Goal: Task Accomplishment & Management: Manage account settings

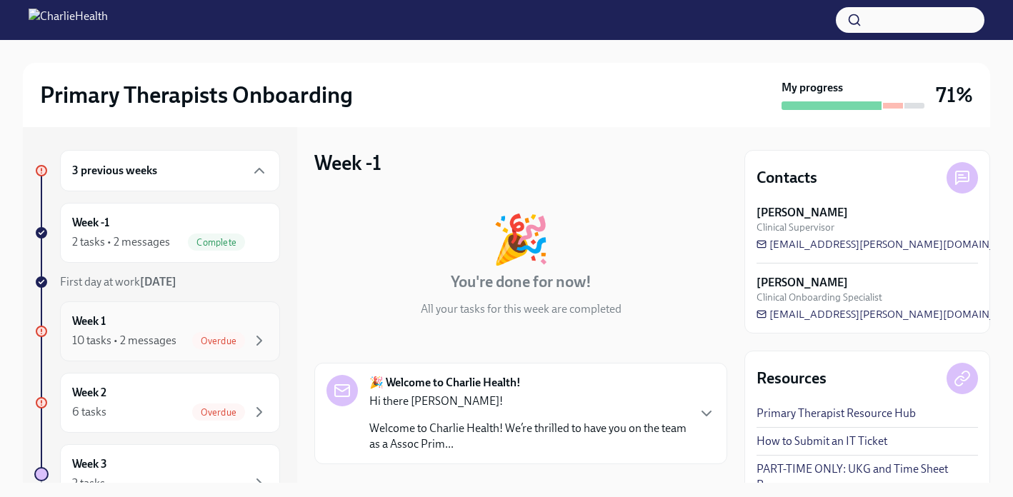
click at [176, 330] on div "Week 1 10 tasks • 2 messages Overdue" at bounding box center [170, 332] width 196 height 36
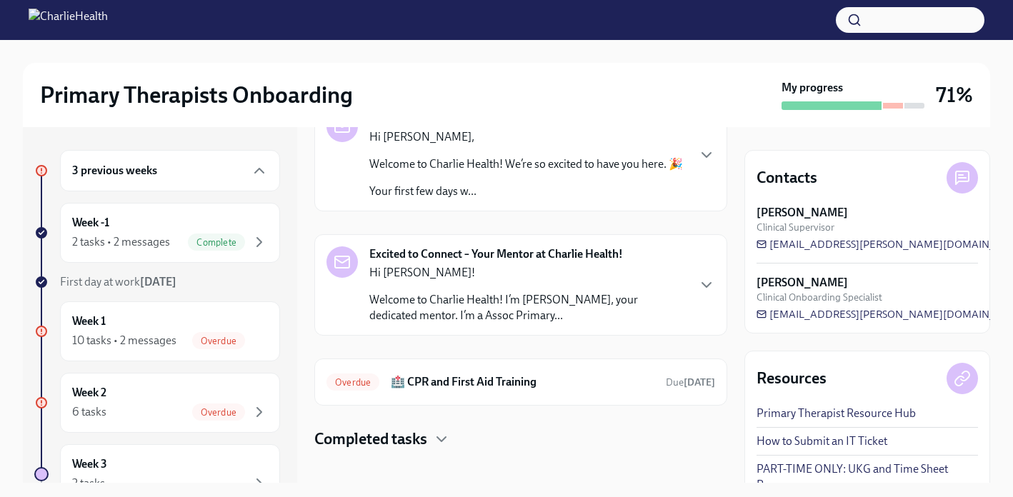
scroll to position [107, 0]
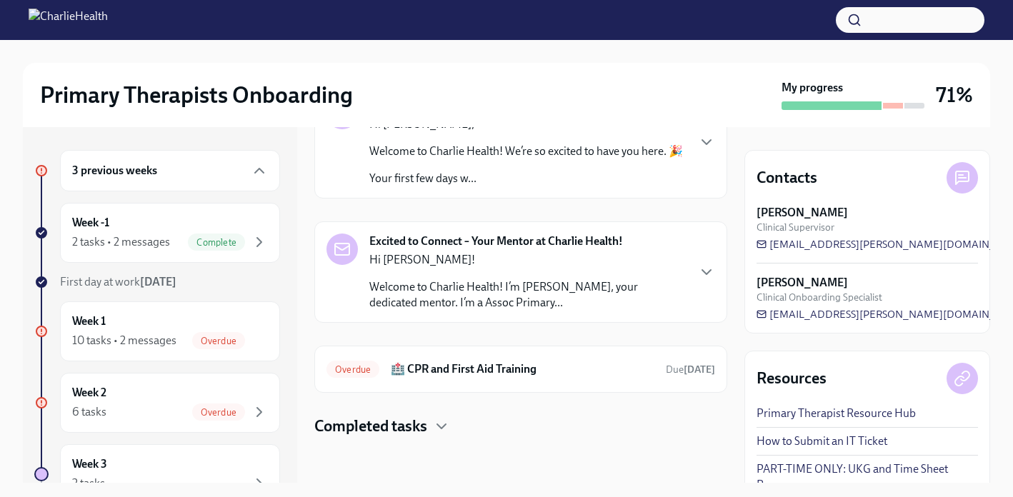
click at [506, 372] on h6 "🏥 CPR and First Aid Training" at bounding box center [523, 370] width 264 height 16
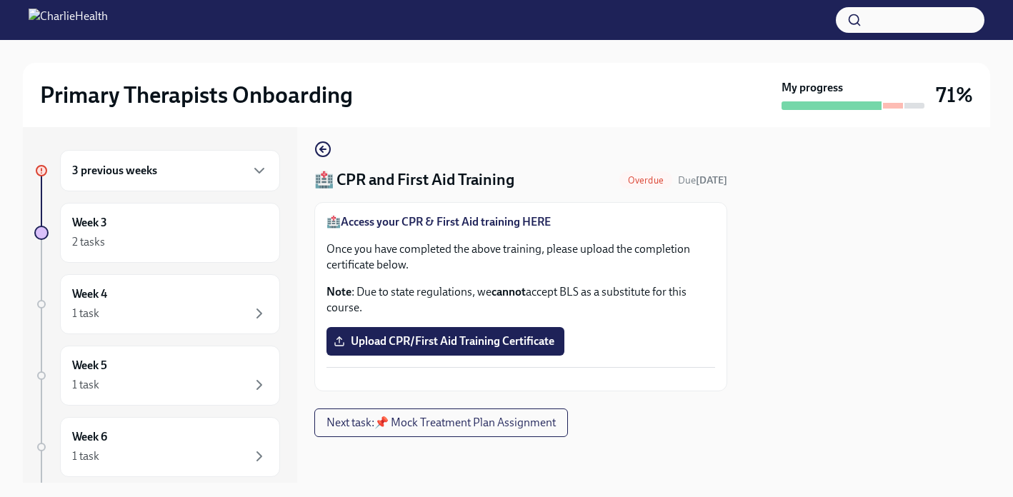
scroll to position [34, 0]
click at [389, 426] on span "Next task : 📌 Mock Treatment Plan Assignment" at bounding box center [441, 423] width 229 height 14
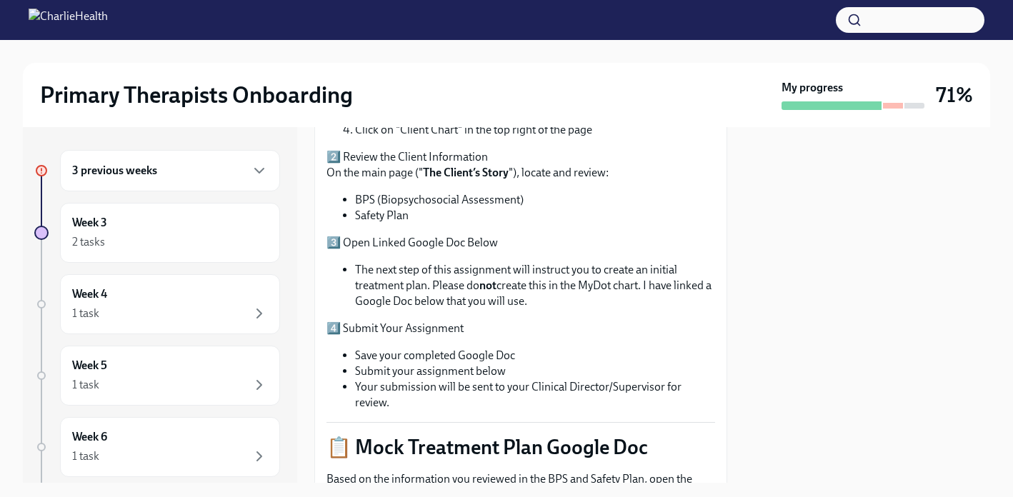
scroll to position [715, 0]
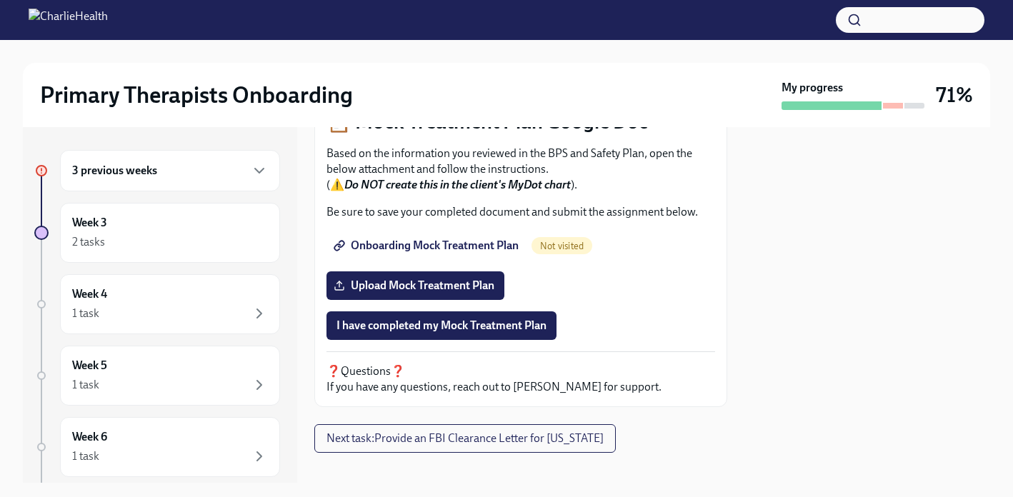
click at [195, 171] on div "3 previous weeks" at bounding box center [170, 170] width 196 height 17
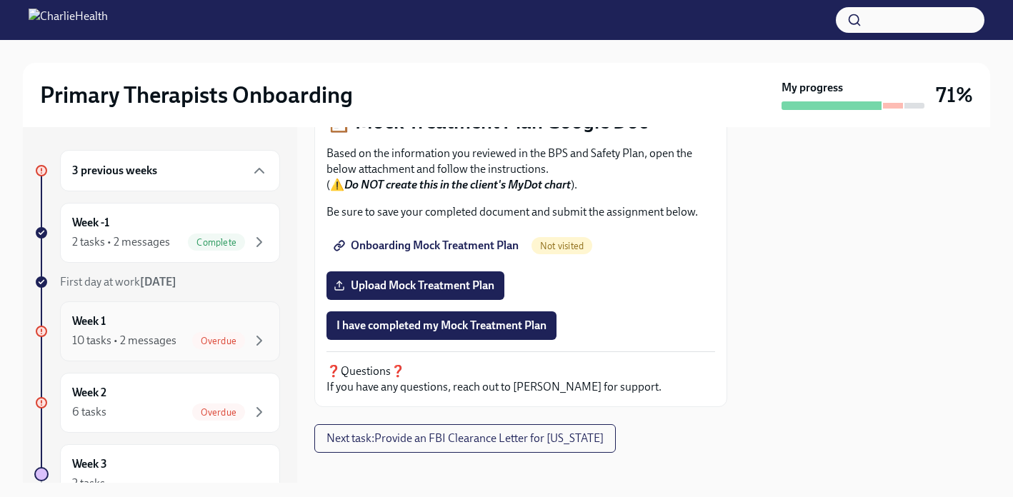
click at [198, 329] on div "Week 1 10 tasks • 2 messages Overdue" at bounding box center [170, 332] width 196 height 36
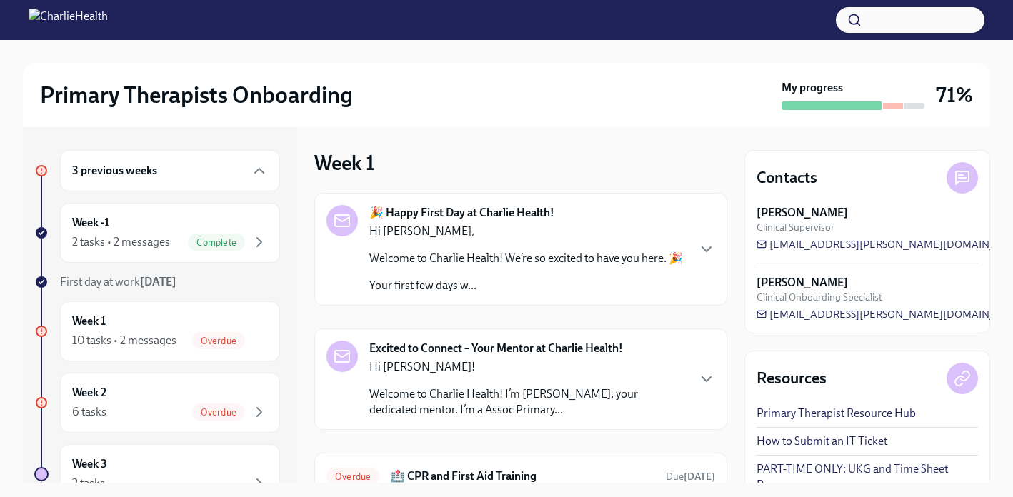
scroll to position [107, 0]
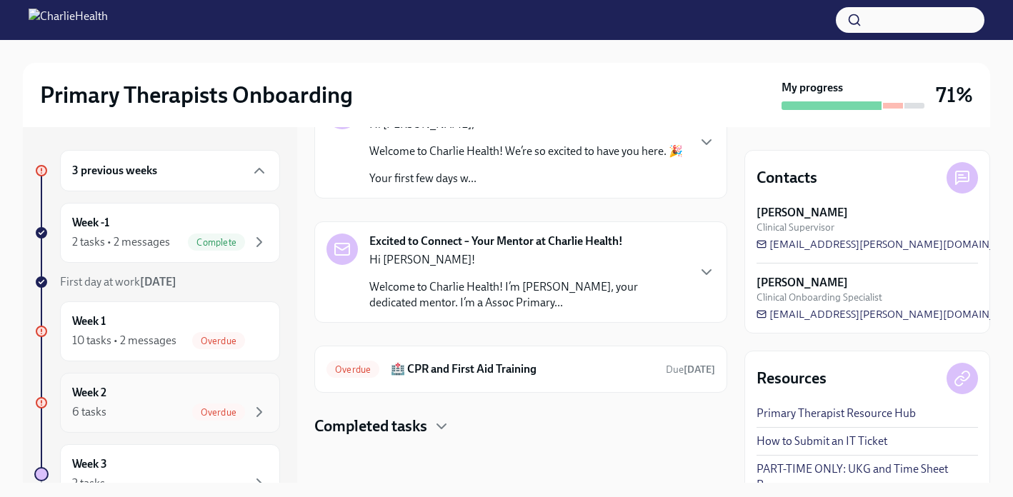
click at [201, 414] on span "Overdue" at bounding box center [218, 412] width 53 height 11
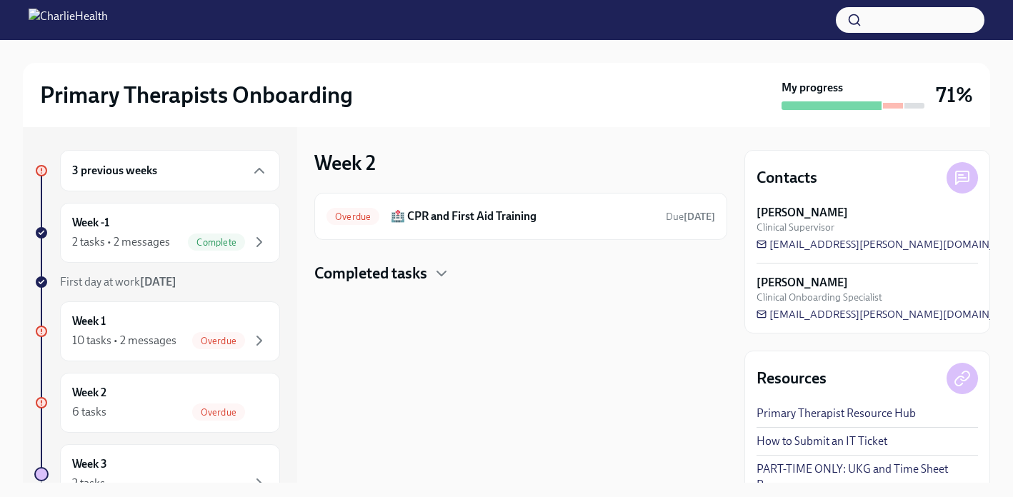
click at [113, 182] on div "3 previous weeks" at bounding box center [170, 170] width 220 height 41
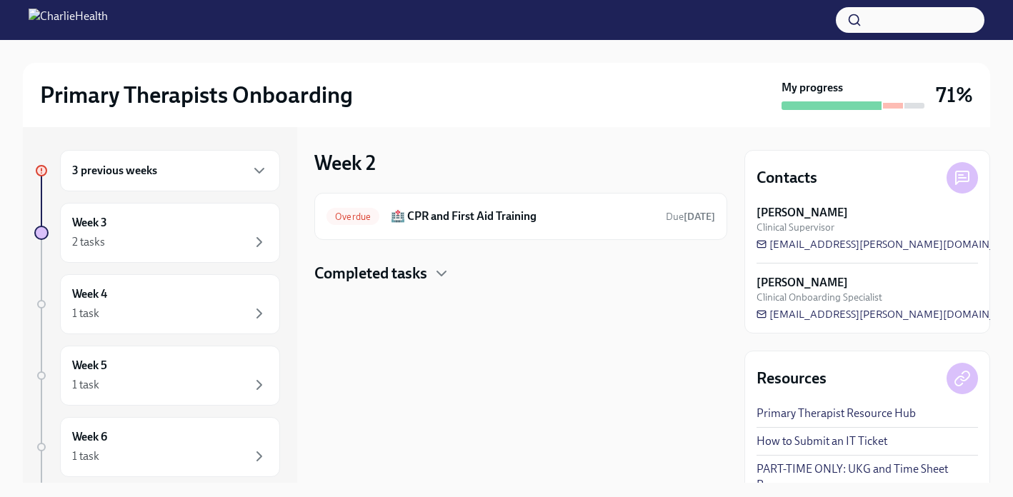
click at [116, 187] on div "3 previous weeks" at bounding box center [170, 170] width 220 height 41
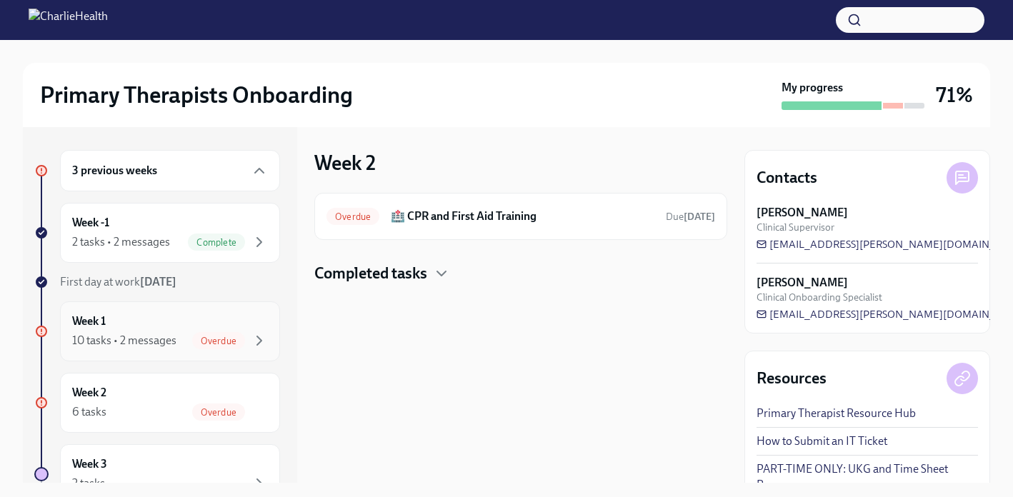
click at [156, 344] on div "10 tasks • 2 messages" at bounding box center [124, 341] width 104 height 16
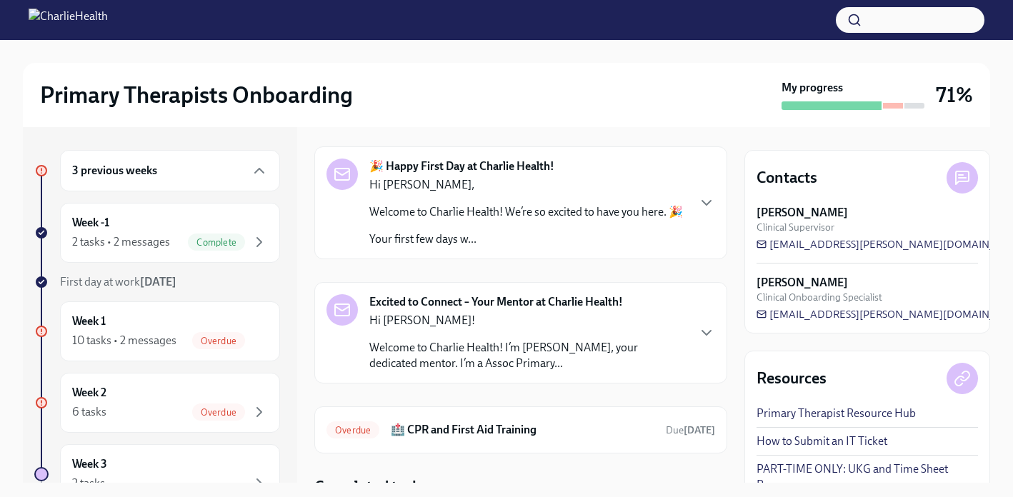
scroll to position [107, 0]
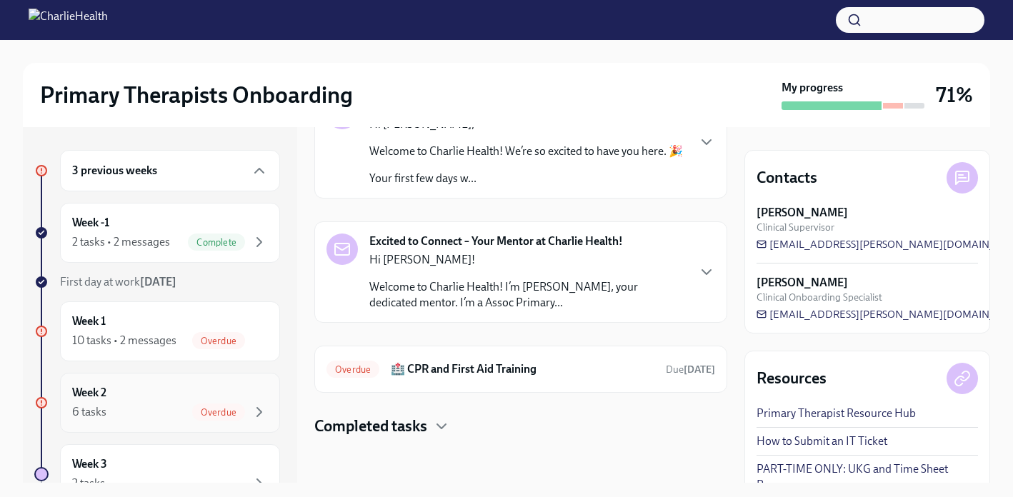
click at [208, 411] on span "Overdue" at bounding box center [218, 412] width 53 height 11
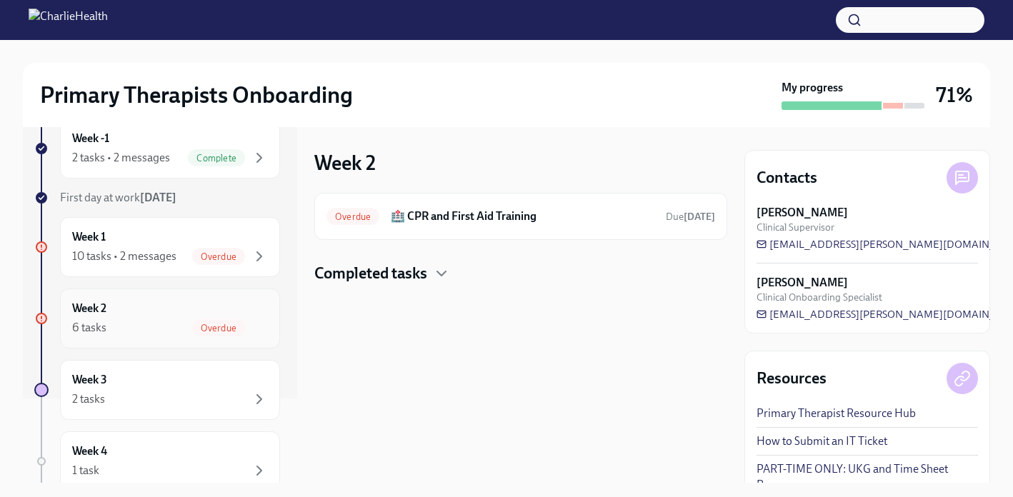
scroll to position [90, 0]
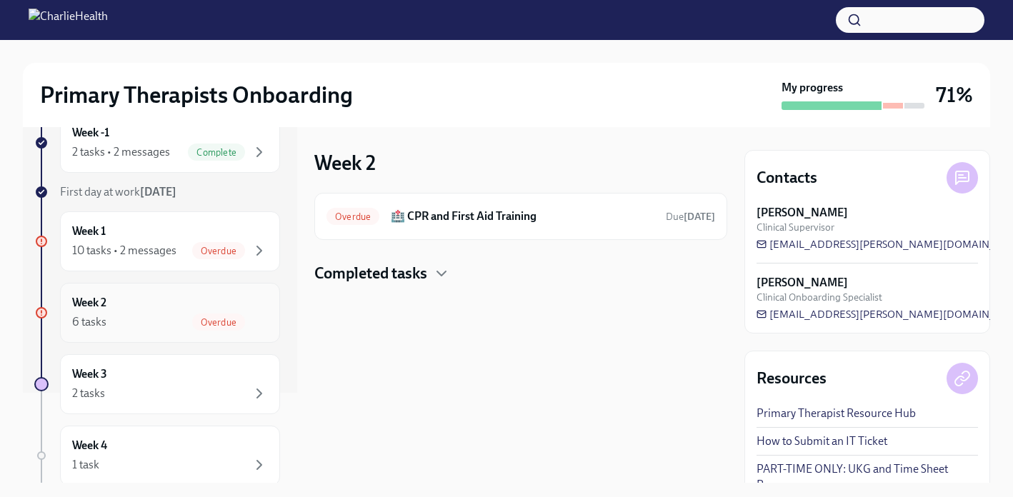
click at [178, 300] on div "Week 2 6 tasks Overdue" at bounding box center [170, 313] width 196 height 36
click at [186, 380] on div "Week 3 2 tasks" at bounding box center [170, 385] width 196 height 36
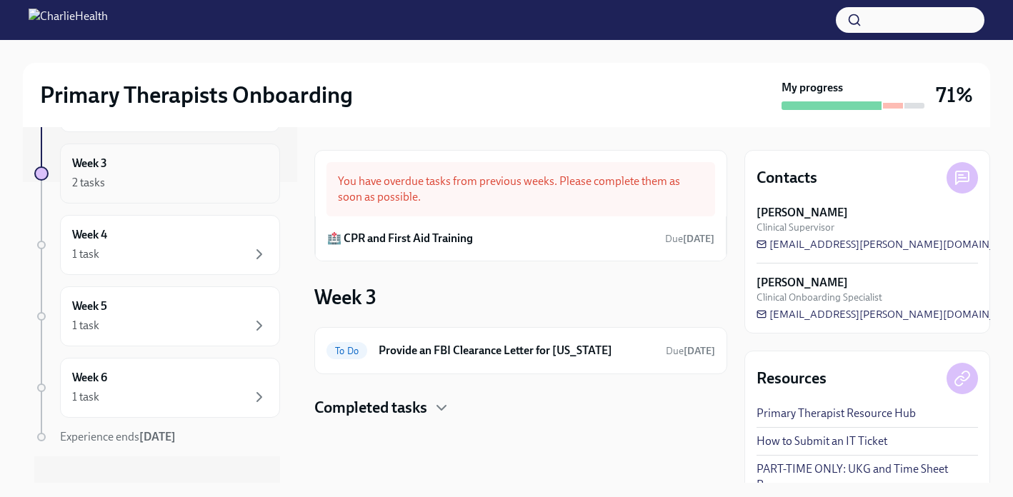
scroll to position [320, 0]
